Goal: Use online tool/utility: Utilize a website feature to perform a specific function

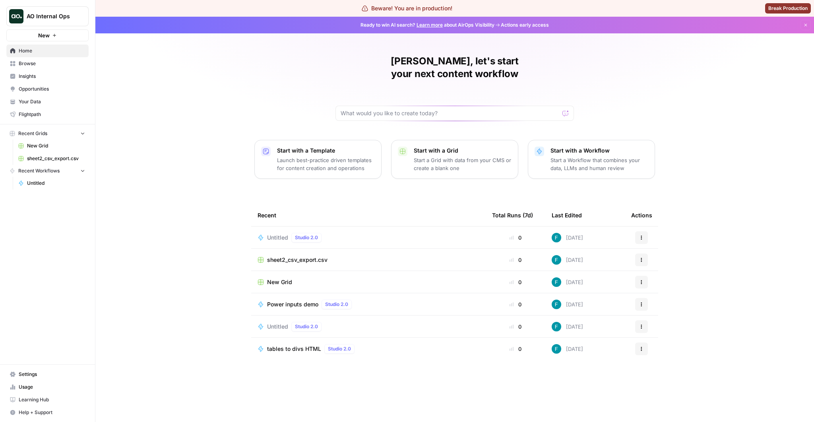
click at [82, 69] on link "Browse" at bounding box center [47, 63] width 82 height 13
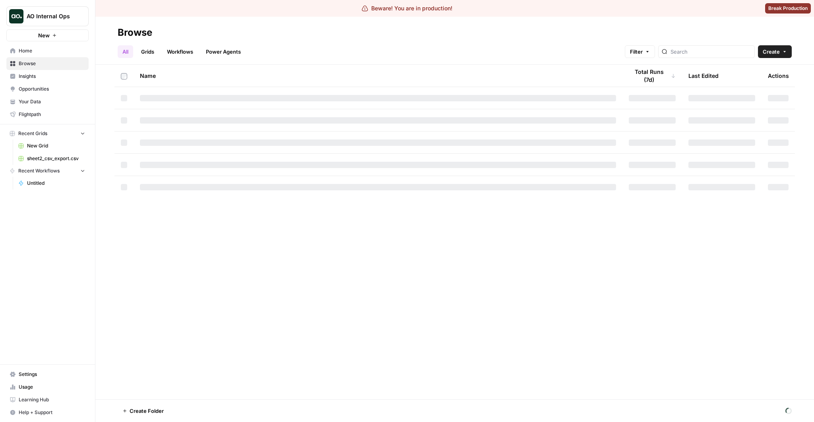
click at [186, 44] on div "All Grids Workflows Power Agents Filter Create" at bounding box center [455, 48] width 674 height 19
click at [189, 51] on link "Workflows" at bounding box center [180, 51] width 36 height 13
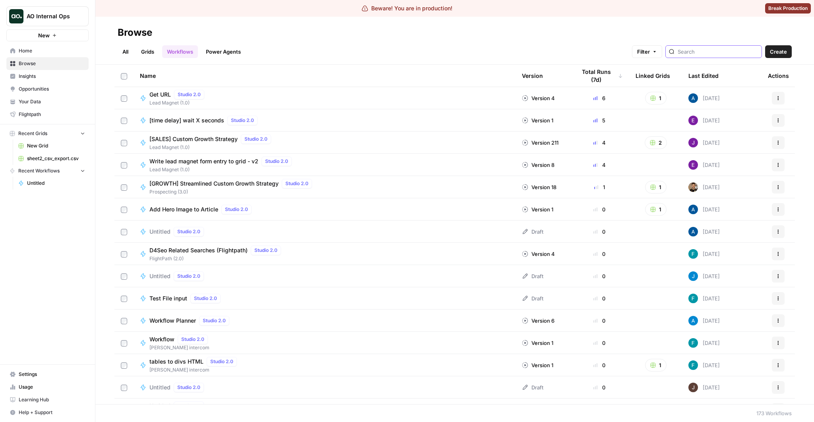
click at [744, 54] on input "search" at bounding box center [718, 52] width 81 height 8
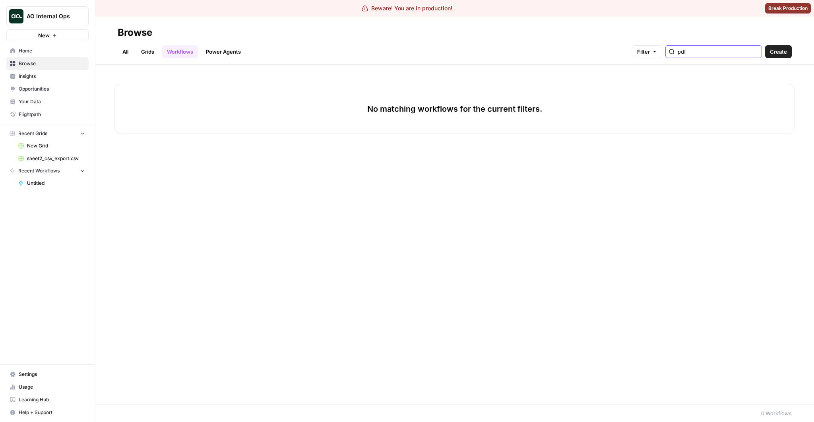
type input "pdf"
type input "pd"
type input "PDF"
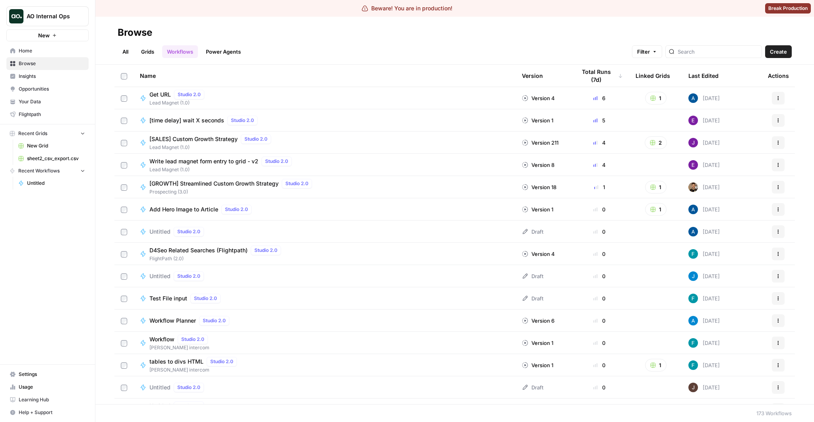
click at [17, 10] on img "Workspace: AO Internal Ops" at bounding box center [16, 16] width 14 height 14
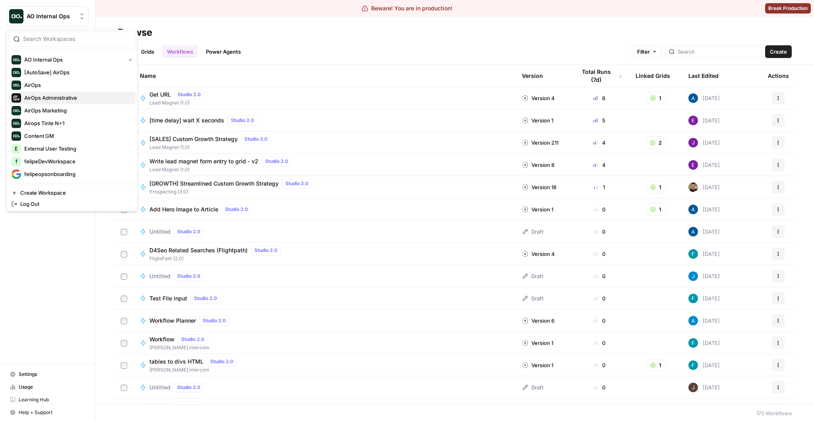
click at [68, 98] on span "AirOps Administrative" at bounding box center [76, 98] width 105 height 8
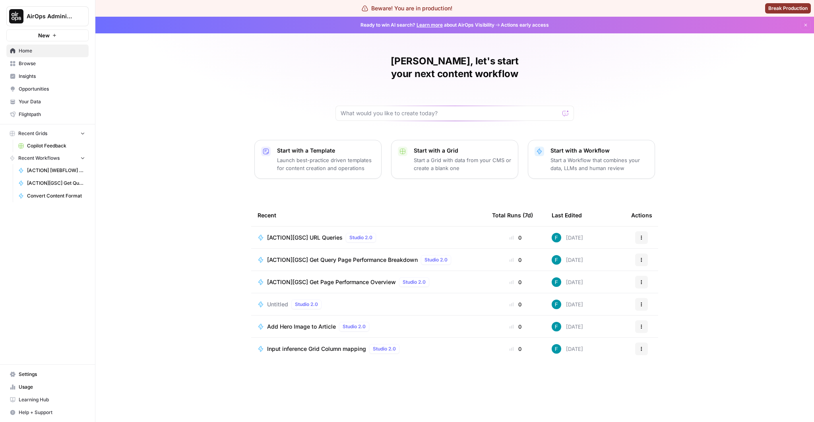
click at [41, 60] on span "Browse" at bounding box center [52, 63] width 66 height 7
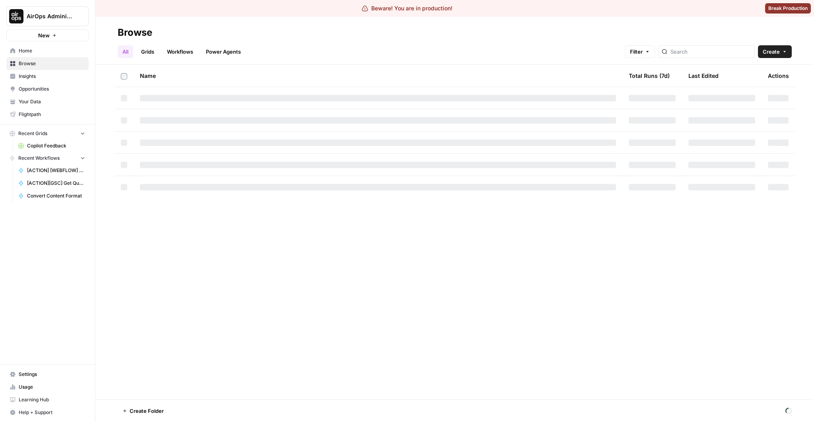
click at [710, 46] on div at bounding box center [707, 51] width 97 height 13
type input "PDF"
click at [184, 52] on link "Workflows" at bounding box center [180, 51] width 36 height 13
click at [719, 49] on input "search" at bounding box center [718, 52] width 81 height 8
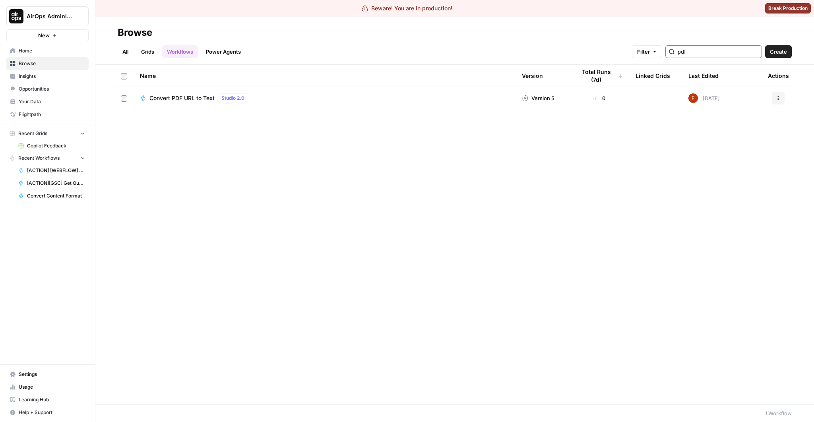
type input "pdf"
click at [200, 99] on span "Convert PDF URL to Text" at bounding box center [182, 98] width 65 height 8
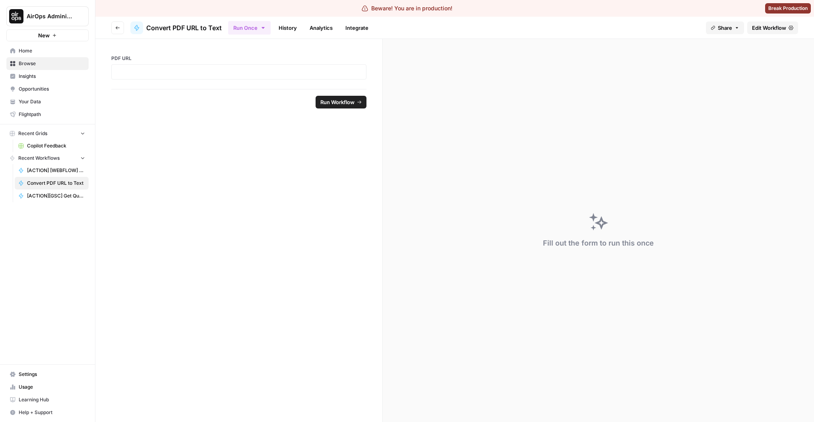
click at [774, 26] on span "Edit Workflow" at bounding box center [769, 28] width 34 height 8
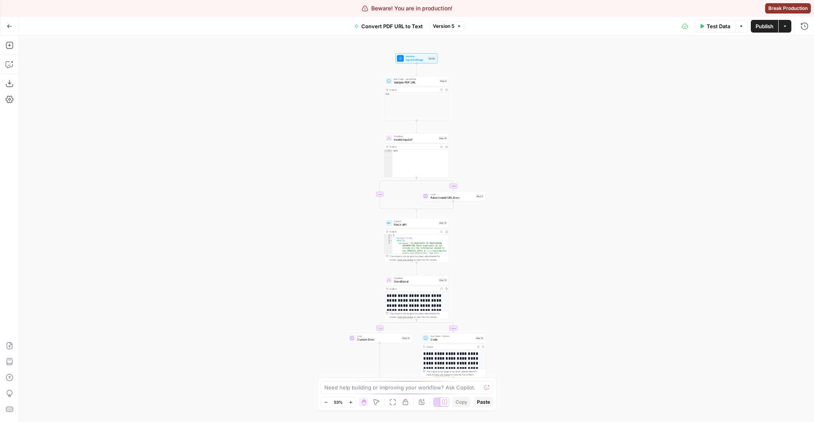
click at [453, 30] on button "Version 5" at bounding box center [447, 26] width 36 height 10
click at [307, 117] on div "true false true false Workflow Input Settings Inputs Run Code · JavaScript Vali…" at bounding box center [416, 229] width 795 height 387
click at [414, 225] on span "Fetch API" at bounding box center [415, 225] width 43 height 4
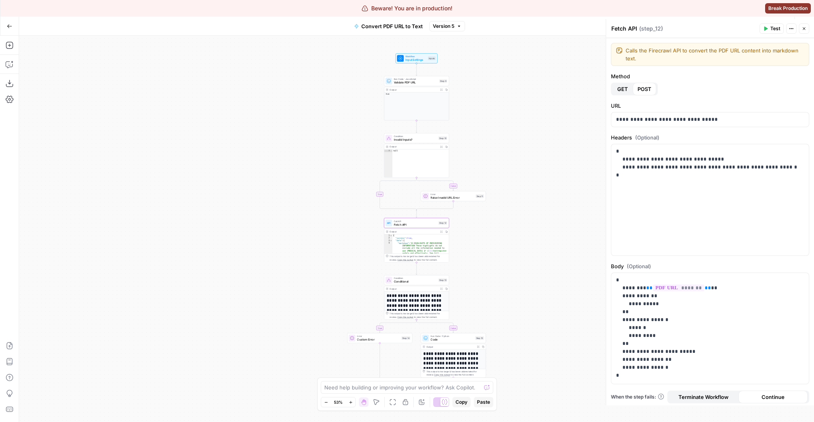
click at [265, 240] on div "false true false true Workflow Input Settings Inputs Run Code · JavaScript Vali…" at bounding box center [416, 229] width 795 height 387
click at [266, 262] on div "false true false true Workflow Input Settings Inputs Run Code · JavaScript Vali…" at bounding box center [416, 229] width 795 height 387
